Goal: Navigation & Orientation: Find specific page/section

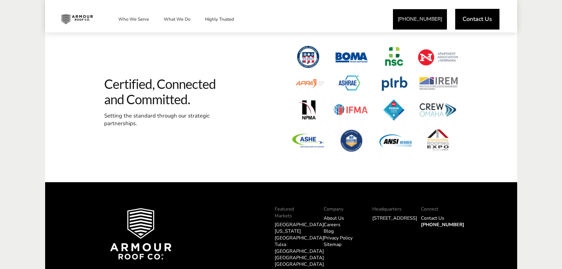
scroll to position [1819, 0]
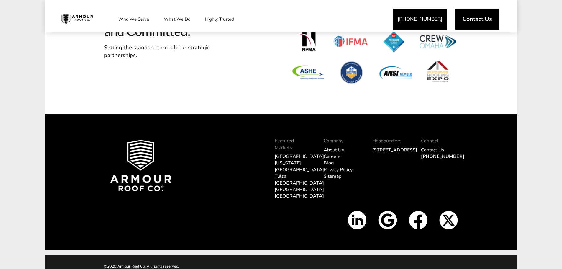
click at [333, 148] on link "About Us" at bounding box center [334, 150] width 20 height 6
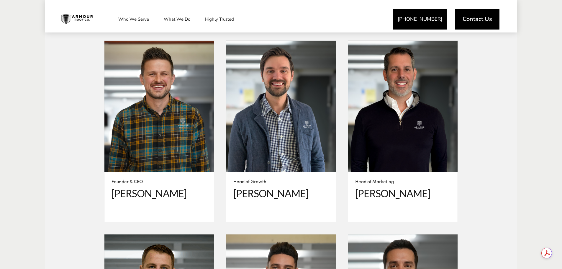
scroll to position [1092, 0]
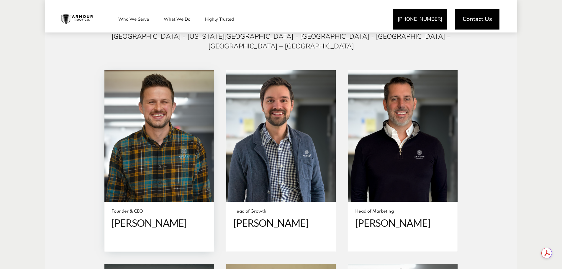
click at [140, 217] on span "[PERSON_NAME]" at bounding box center [159, 223] width 95 height 12
click at [129, 201] on div "Founder & CEO [PERSON_NAME]" at bounding box center [158, 226] width 109 height 50
click at [162, 170] on span at bounding box center [158, 136] width 109 height 132
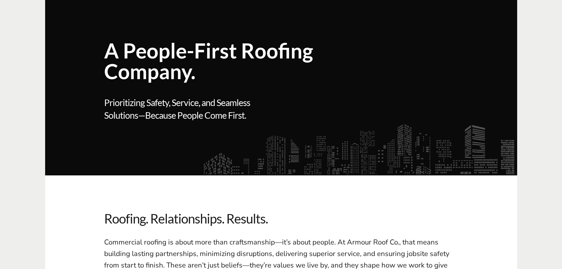
scroll to position [0, 0]
